Goal: Task Accomplishment & Management: Manage account settings

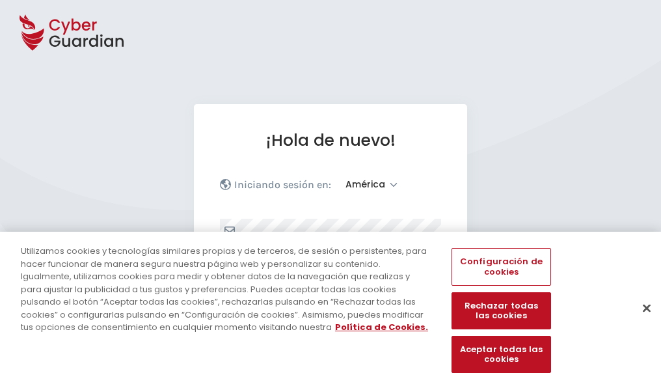
select select "América"
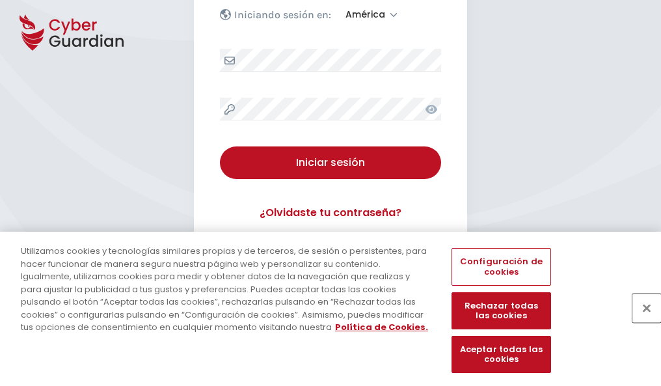
click at [641, 322] on button "Cerrar" at bounding box center [647, 308] width 29 height 29
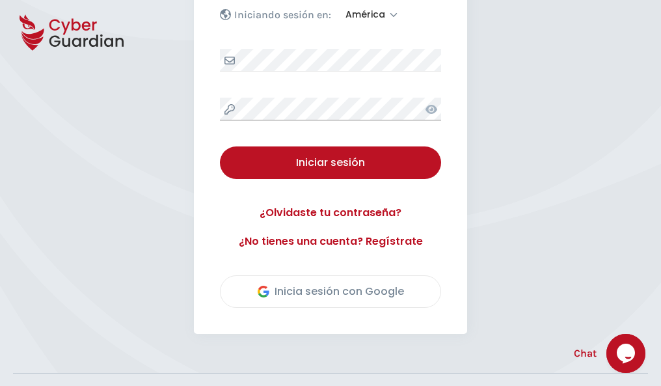
scroll to position [296, 0]
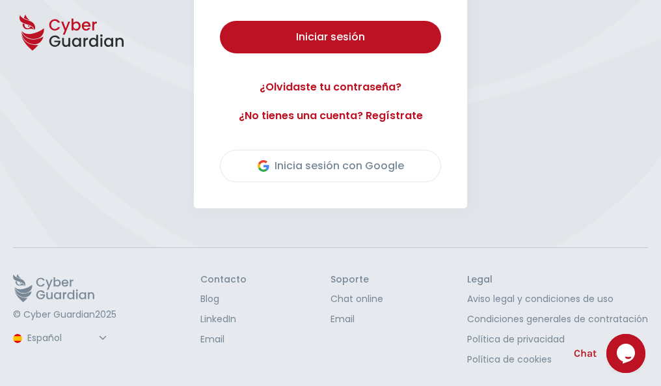
click at [220, 21] on button "Iniciar sesión" at bounding box center [330, 37] width 221 height 33
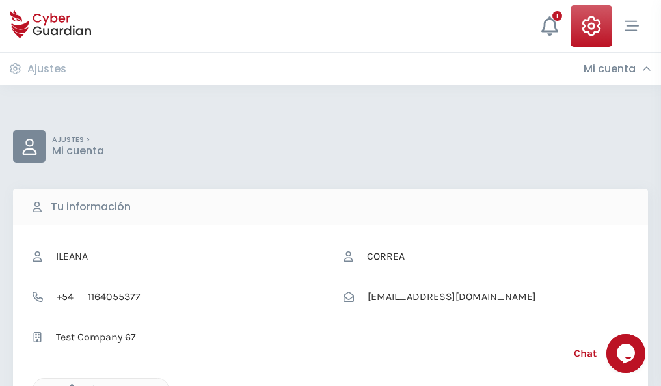
click at [68, 385] on icon "button" at bounding box center [68, 389] width 11 height 11
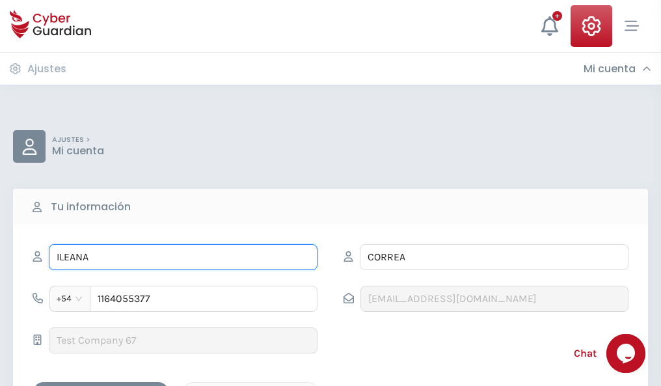
click at [183, 257] on input "ILEANA" at bounding box center [183, 257] width 269 height 26
type input "I"
type input "Ciro"
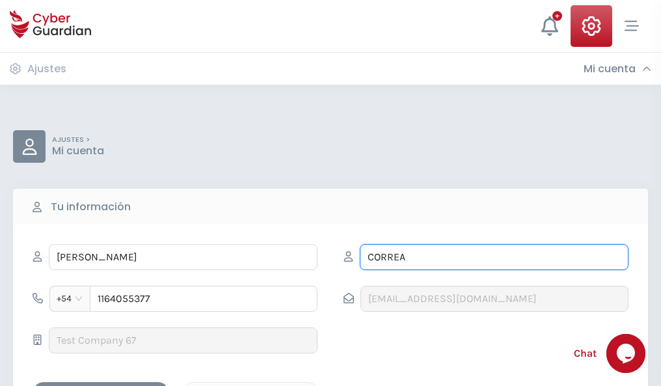
click at [494, 257] on input "CORREA" at bounding box center [494, 257] width 269 height 26
type input "C"
type input "Ros"
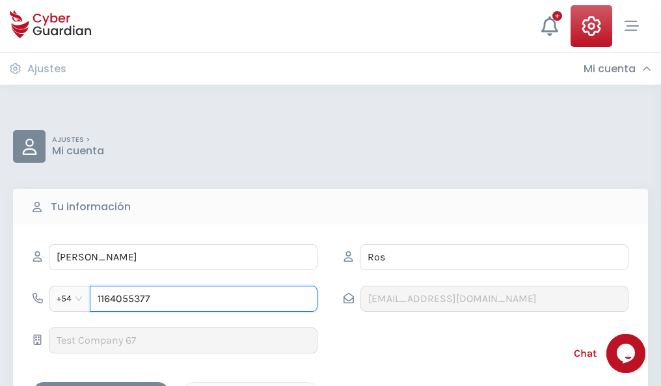
click at [204, 299] on input "1164055377" at bounding box center [204, 299] width 228 height 26
type input "1"
type input "4819794114"
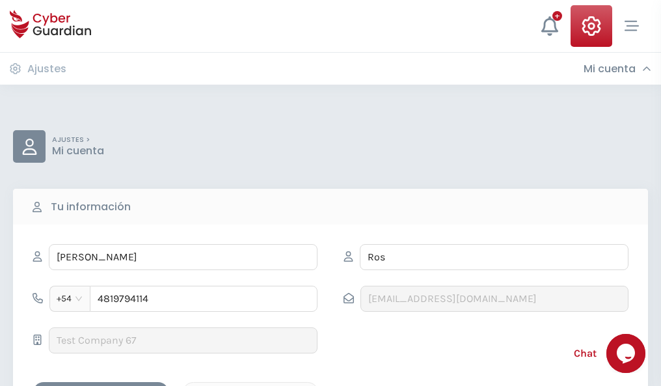
click at [251, 385] on div "Cancelar" at bounding box center [251, 393] width 116 height 16
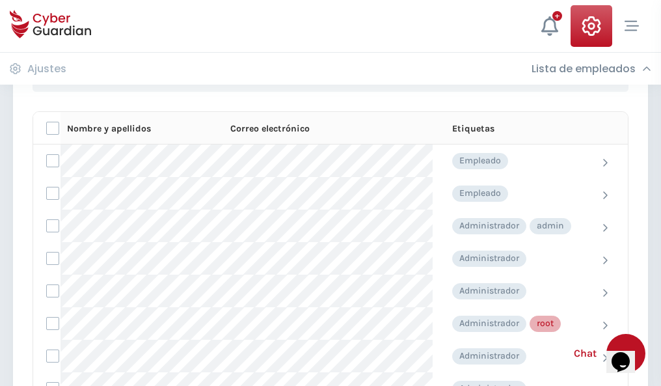
scroll to position [655, 0]
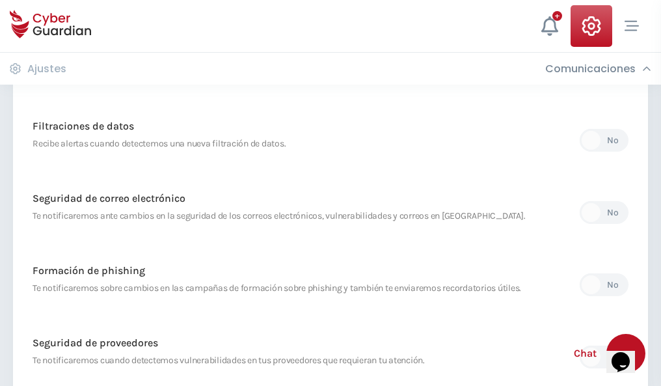
scroll to position [685, 0]
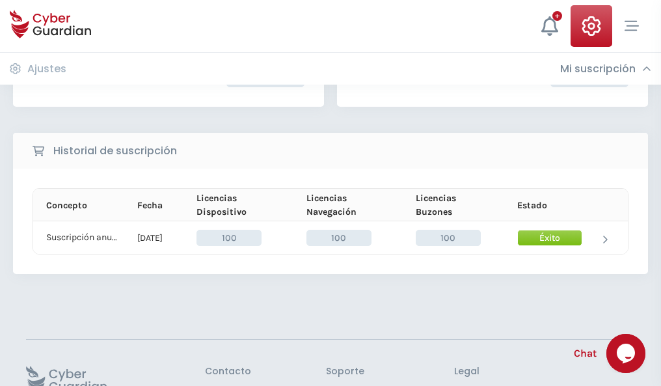
scroll to position [330, 0]
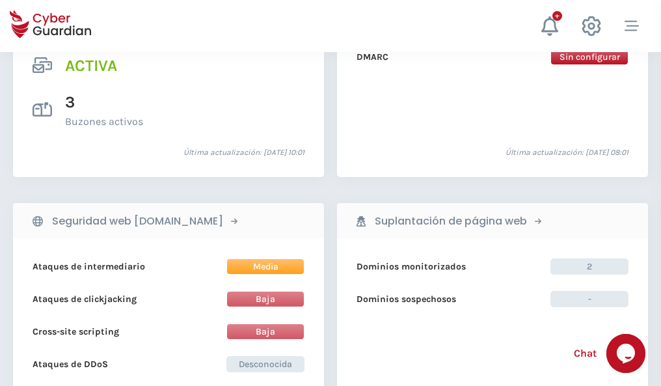
scroll to position [1323, 0]
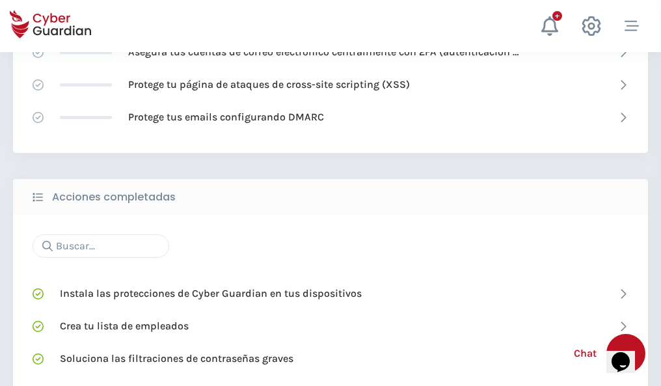
scroll to position [867, 0]
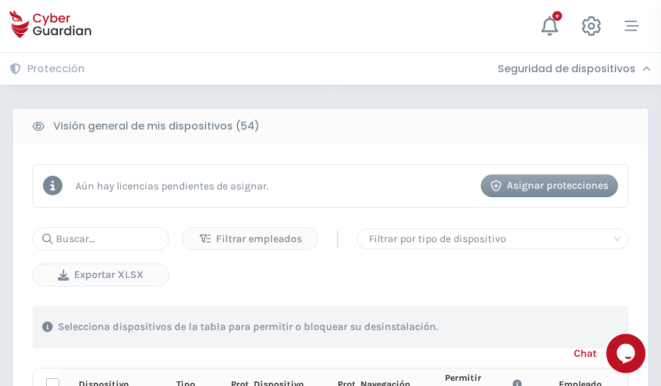
scroll to position [1150, 0]
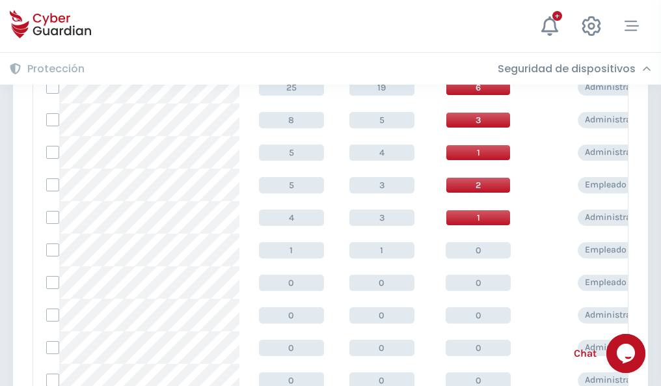
scroll to position [656, 0]
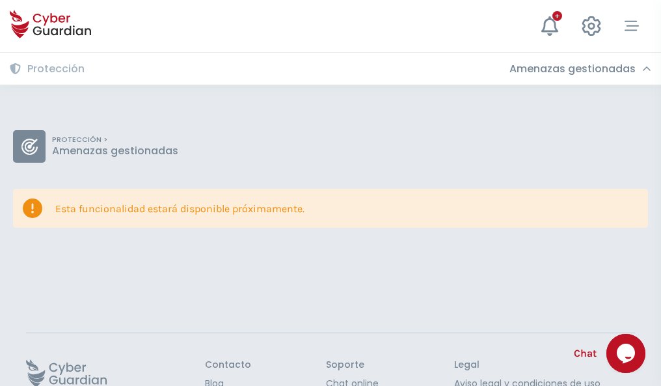
scroll to position [85, 0]
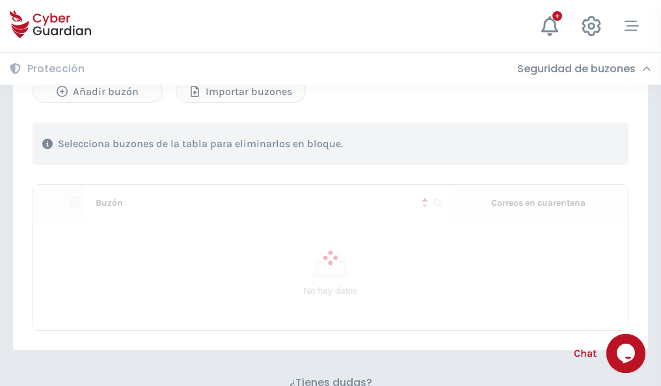
scroll to position [557, 0]
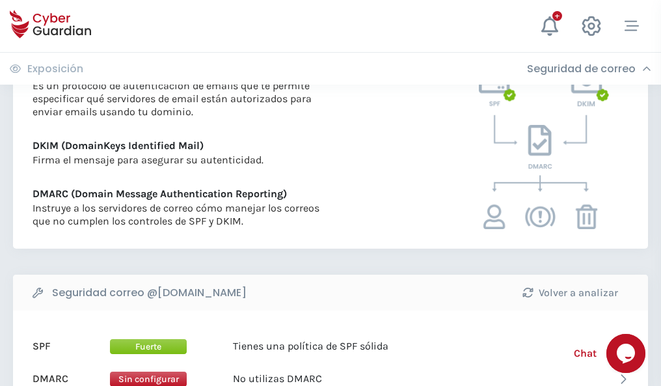
scroll to position [702, 0]
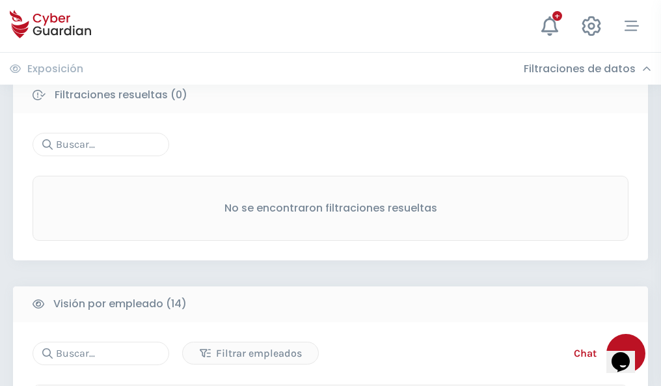
scroll to position [1176, 0]
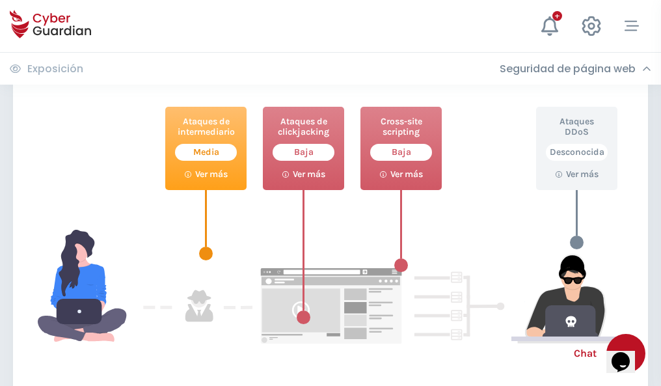
scroll to position [709, 0]
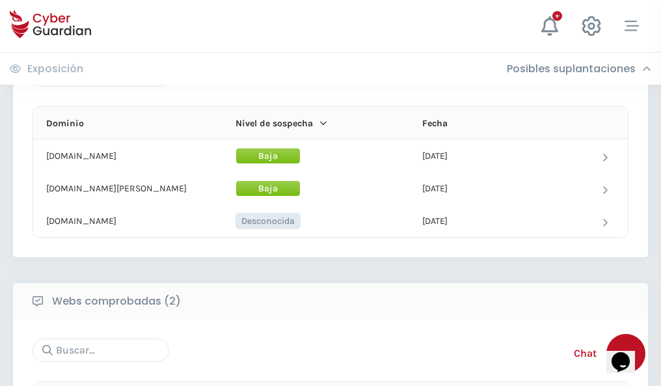
scroll to position [781, 0]
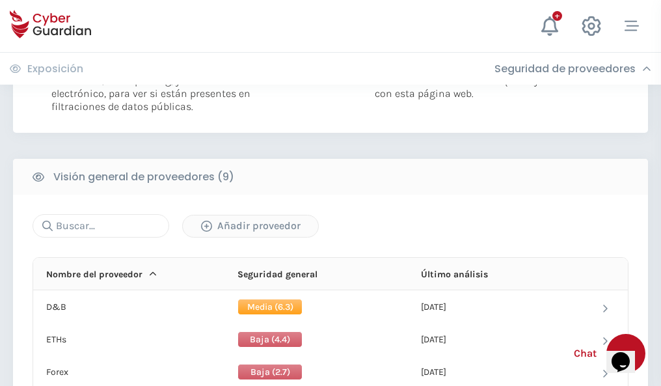
scroll to position [937, 0]
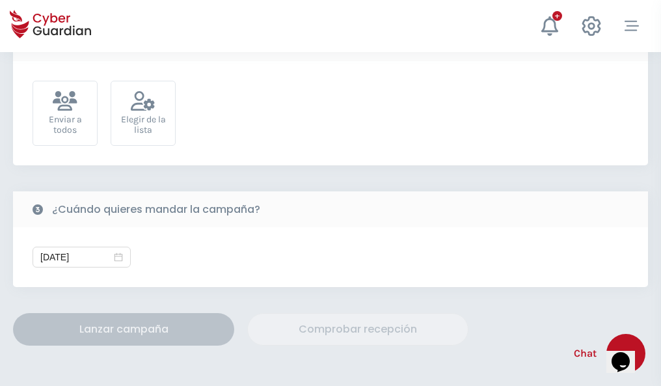
scroll to position [476, 0]
